Goal: Book appointment/travel/reservation

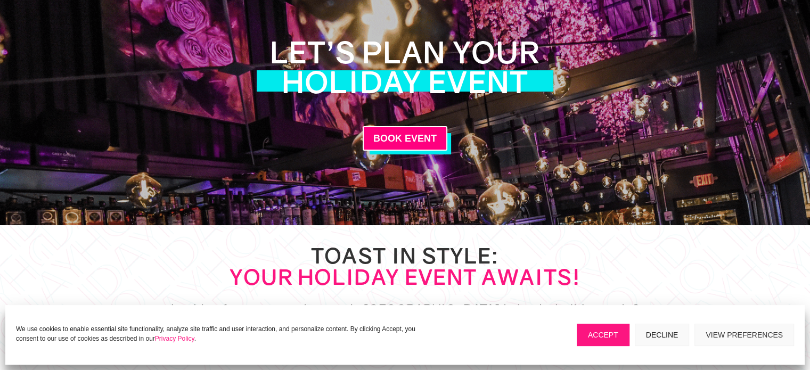
click at [589, 335] on button "Accept" at bounding box center [603, 335] width 53 height 22
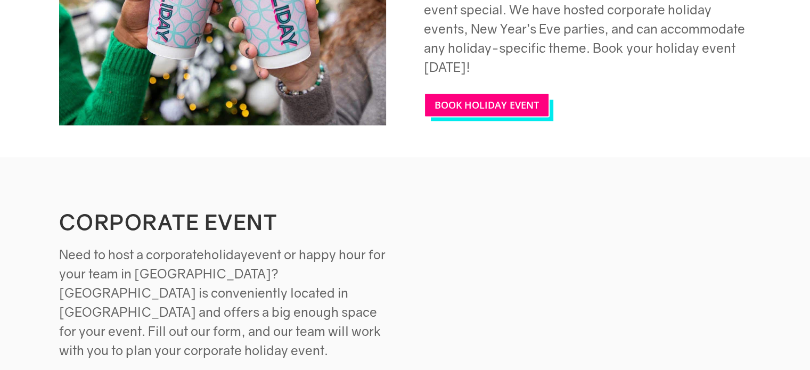
scroll to position [1776, 0]
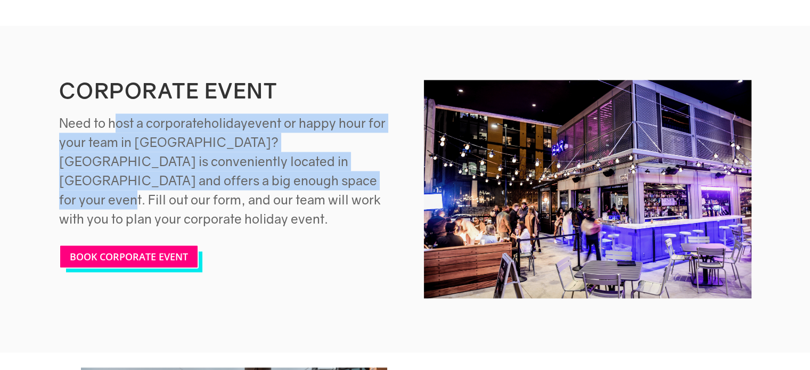
drag, startPoint x: 116, startPoint y: 109, endPoint x: 257, endPoint y: 171, distance: 154.9
click at [245, 165] on h5 "Need to host a corporate holiday event or happy hour for your team in Atlanta? …" at bounding box center [222, 173] width 327 height 120
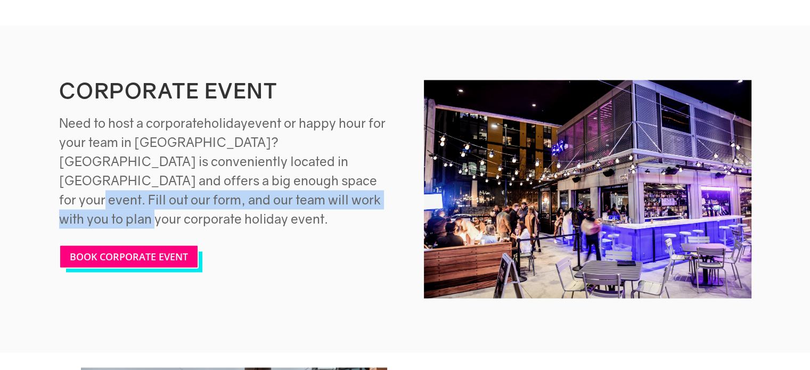
drag, startPoint x: 279, startPoint y: 184, endPoint x: 153, endPoint y: 142, distance: 132.5
click at [207, 169] on span "event or happy hour for your team in Atlanta? Holiday Bar is conveniently locat…" at bounding box center [222, 170] width 326 height 111
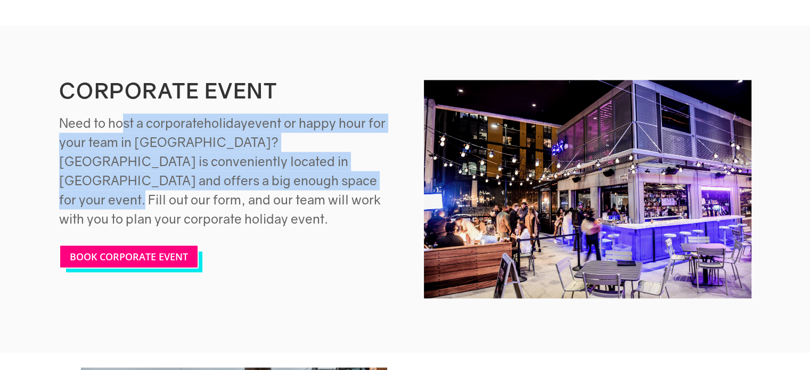
drag, startPoint x: 140, startPoint y: 127, endPoint x: 280, endPoint y: 181, distance: 149.7
click at [256, 166] on h5 "Need to host a corporate holiday event or happy hour for your team in Atlanta? …" at bounding box center [222, 173] width 327 height 120
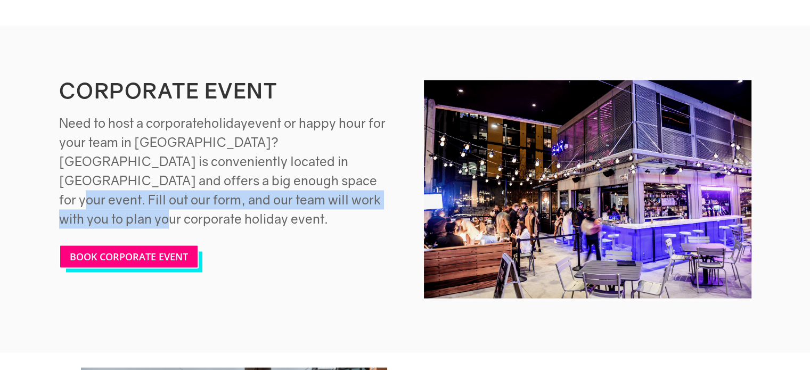
drag, startPoint x: 289, startPoint y: 187, endPoint x: 173, endPoint y: 162, distance: 119.3
click at [187, 166] on span "event or happy hour for your team in Atlanta? Holiday Bar is conveniently locat…" at bounding box center [222, 170] width 326 height 111
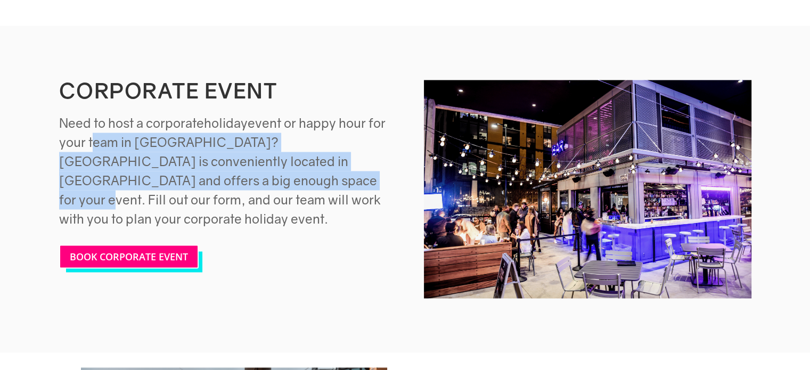
drag, startPoint x: 115, startPoint y: 126, endPoint x: 225, endPoint y: 159, distance: 114.4
click at [224, 159] on h5 "Need to host a corporate holiday event or happy hour for your team in Atlanta? …" at bounding box center [222, 173] width 327 height 120
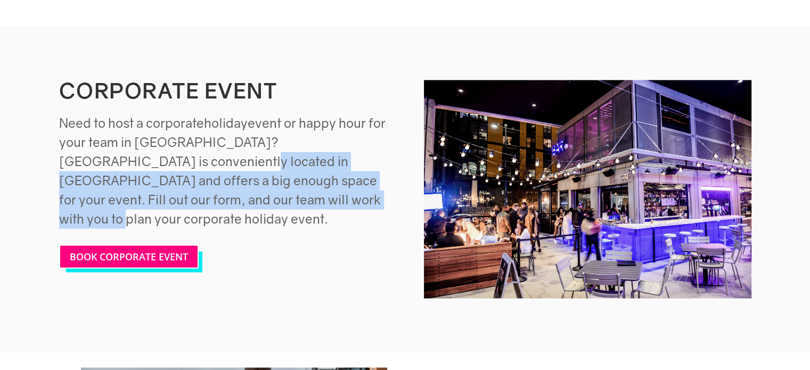
drag, startPoint x: 253, startPoint y: 182, endPoint x: 147, endPoint y: 145, distance: 112.0
click at [147, 145] on span "event or happy hour for your team in Atlanta? Holiday Bar is conveniently locat…" at bounding box center [222, 170] width 326 height 111
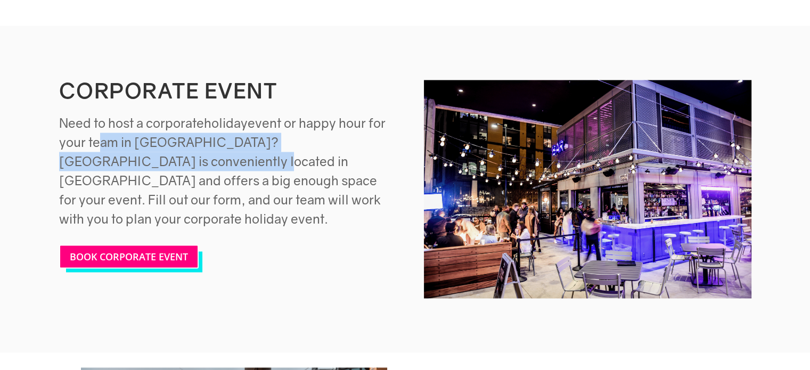
drag, startPoint x: 118, startPoint y: 129, endPoint x: 211, endPoint y: 155, distance: 96.2
click at [199, 152] on span "event or happy hour for your team in Atlanta? Holiday Bar is conveniently locat…" at bounding box center [222, 170] width 326 height 111
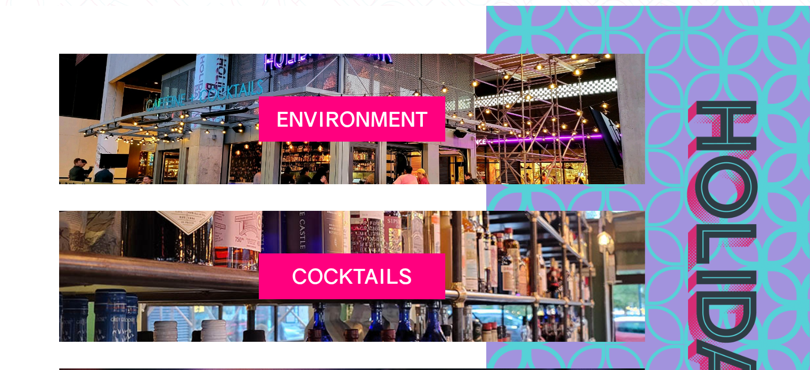
scroll to position [3827, 0]
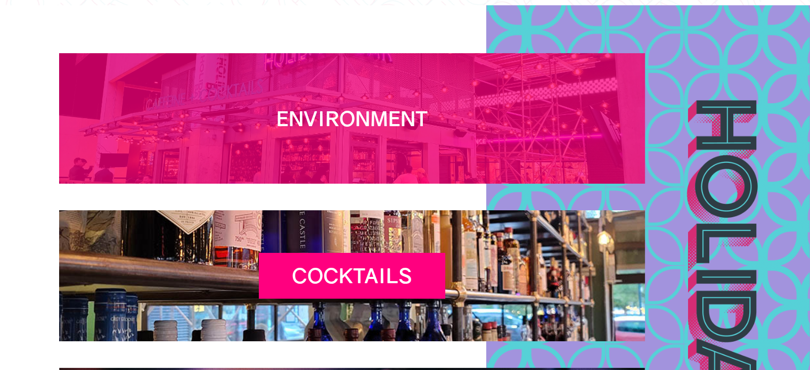
click at [315, 96] on div "Environment" at bounding box center [352, 119] width 186 height 46
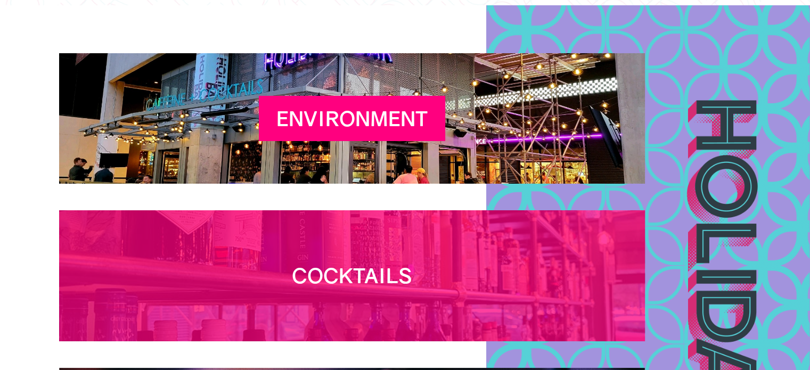
scroll to position [3898, 0]
